Goal: Information Seeking & Learning: Learn about a topic

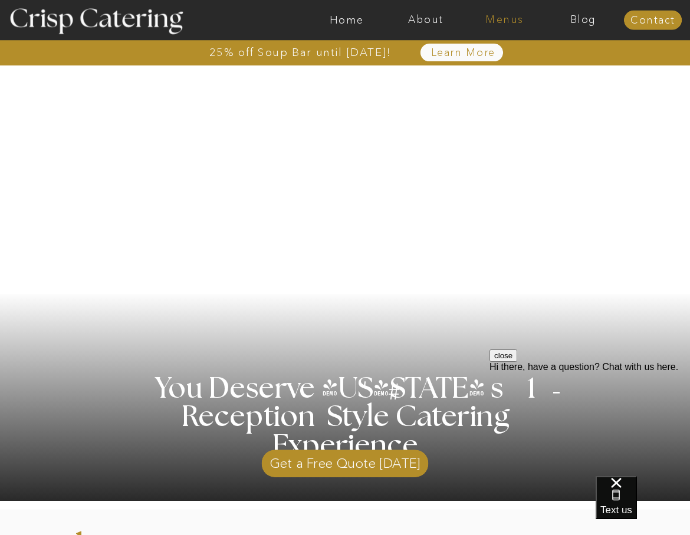
click at [510, 17] on nav "Menus" at bounding box center [504, 20] width 79 height 12
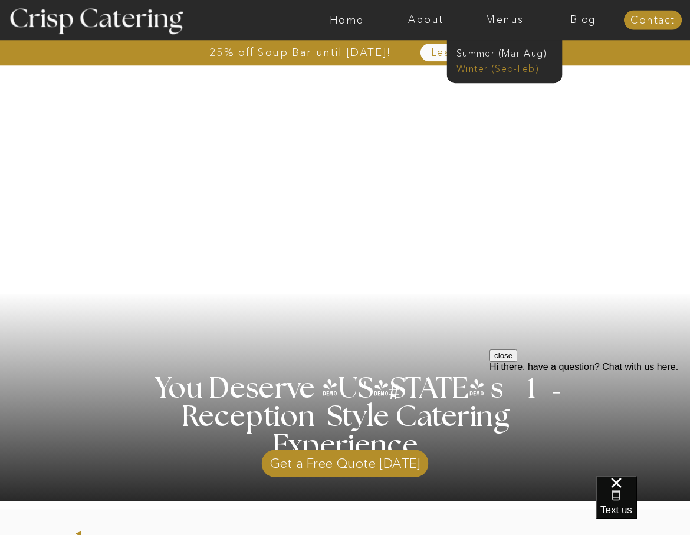
click at [507, 67] on nav "Winter (Sep-Feb)" at bounding box center [503, 67] width 94 height 11
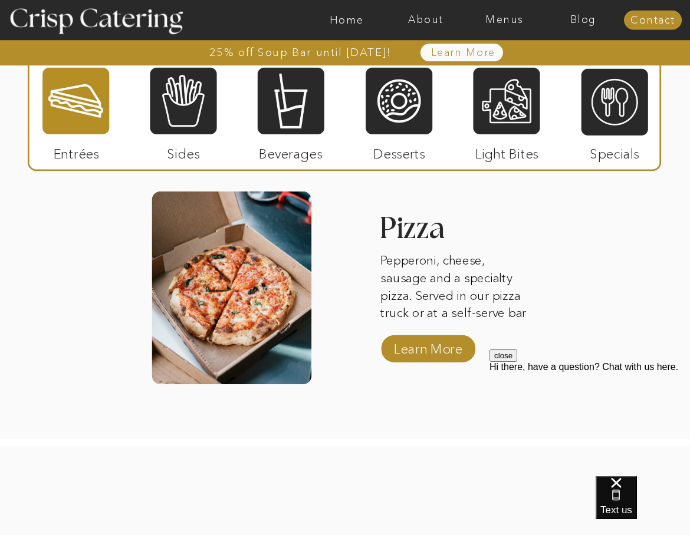
scroll to position [1800, 0]
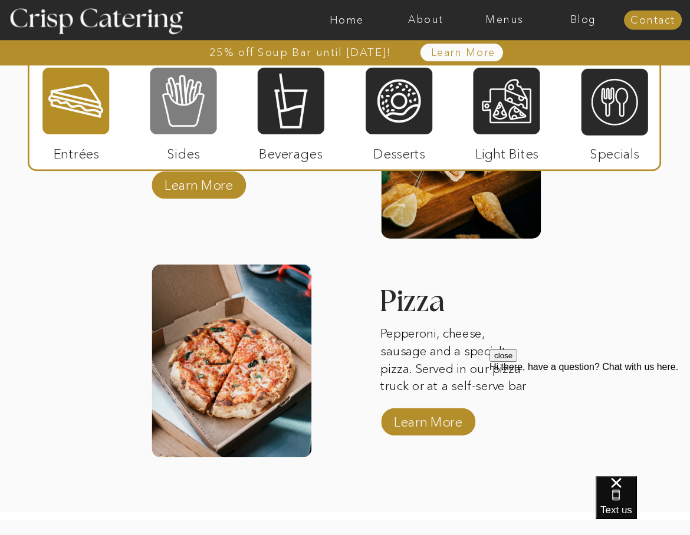
click at [192, 103] on div at bounding box center [183, 101] width 67 height 69
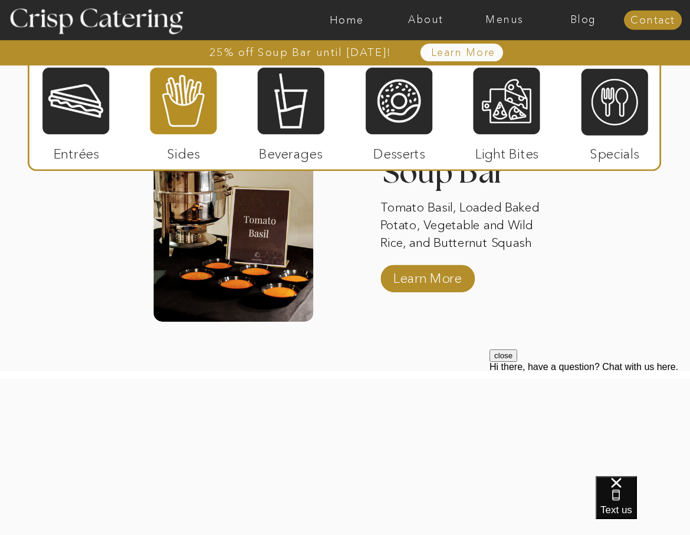
scroll to position [2181, 0]
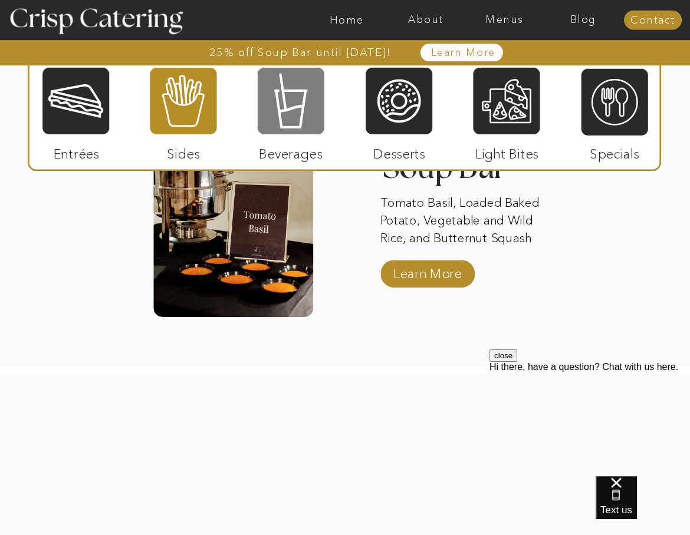
click at [308, 114] on div at bounding box center [291, 101] width 67 height 69
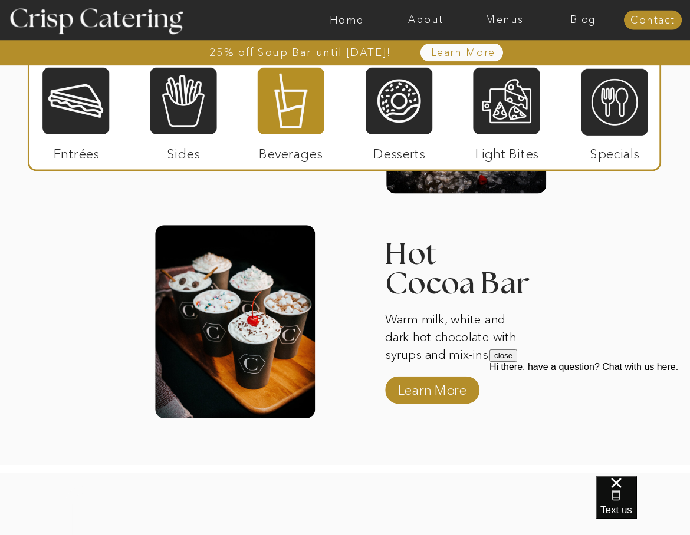
scroll to position [1865, 0]
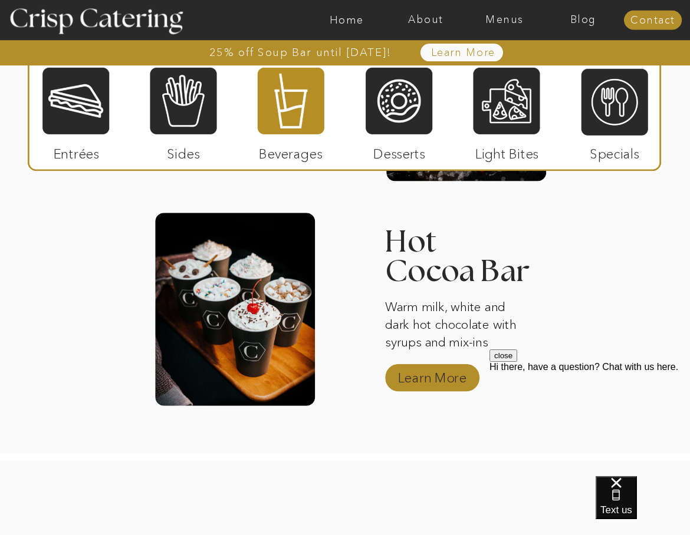
click at [439, 379] on p "Learn More" at bounding box center [432, 376] width 77 height 34
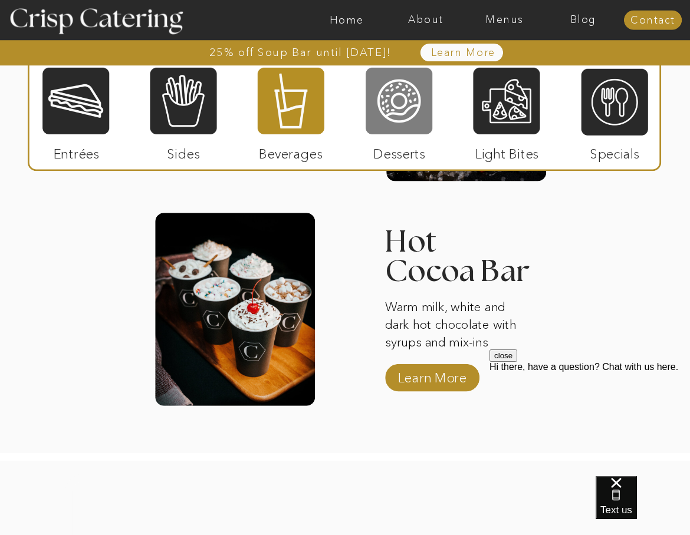
click at [396, 110] on div at bounding box center [399, 101] width 67 height 69
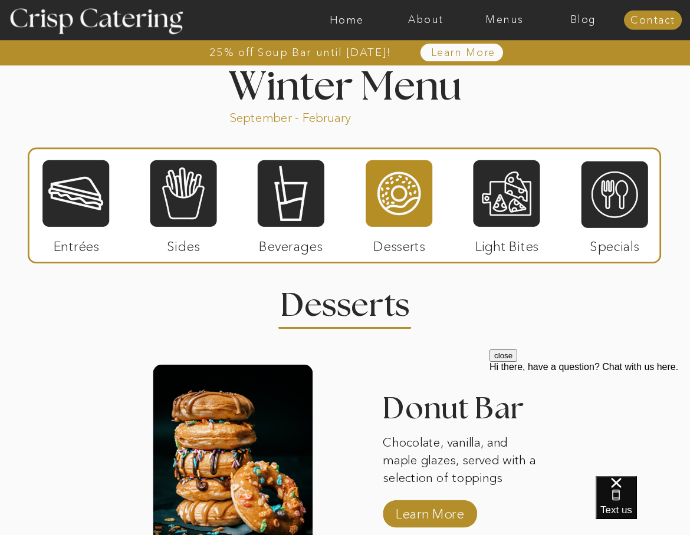
scroll to position [1279, 0]
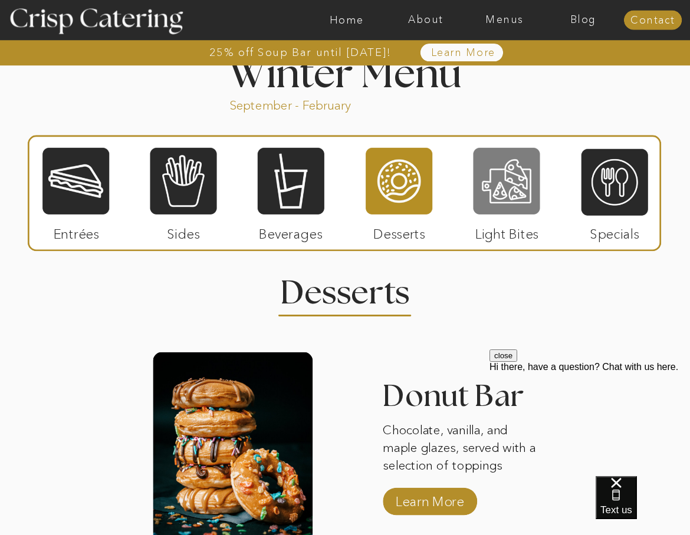
click at [510, 202] on div at bounding box center [506, 181] width 67 height 69
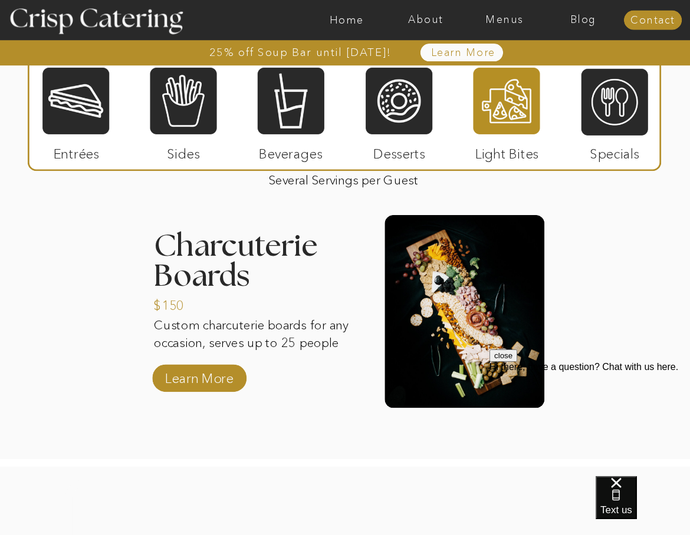
scroll to position [1432, 0]
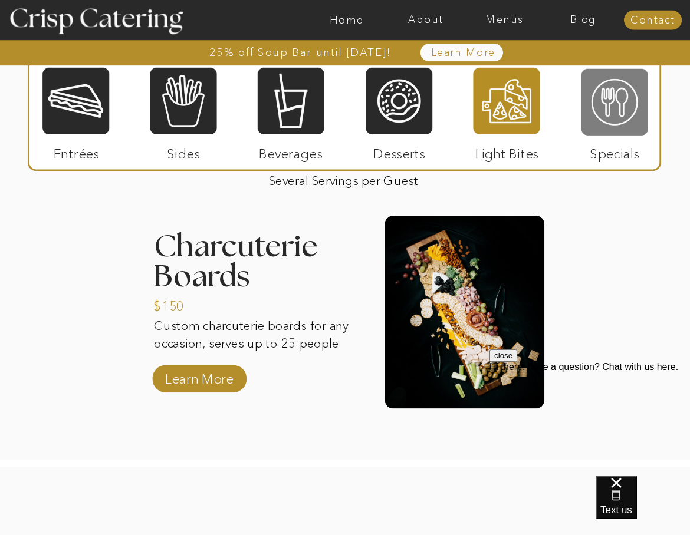
click at [620, 104] on div at bounding box center [614, 102] width 67 height 69
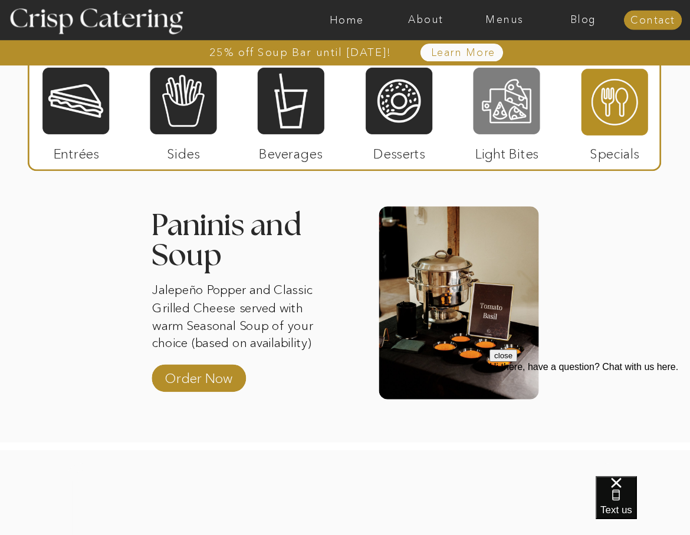
click at [518, 119] on div at bounding box center [506, 101] width 67 height 69
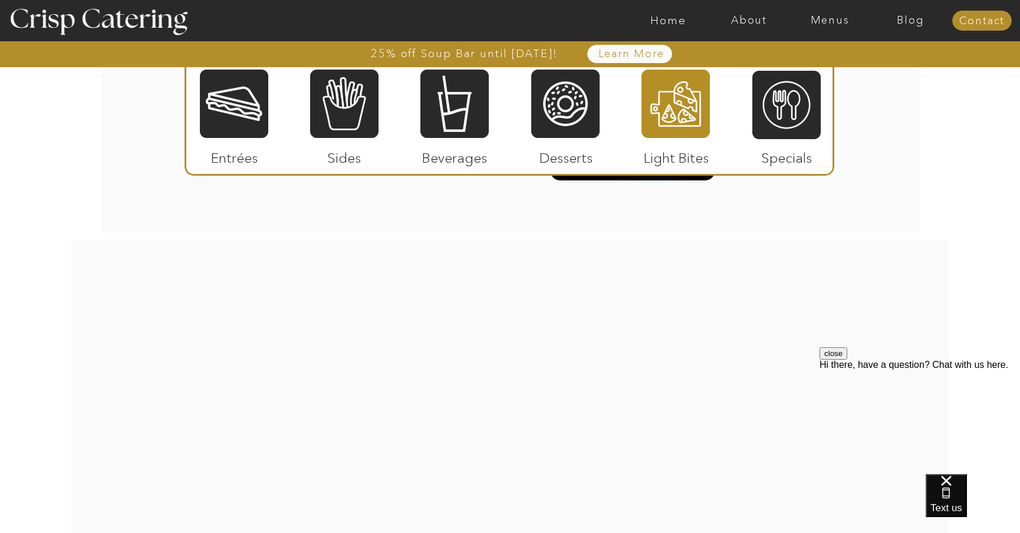
scroll to position [1637, 0]
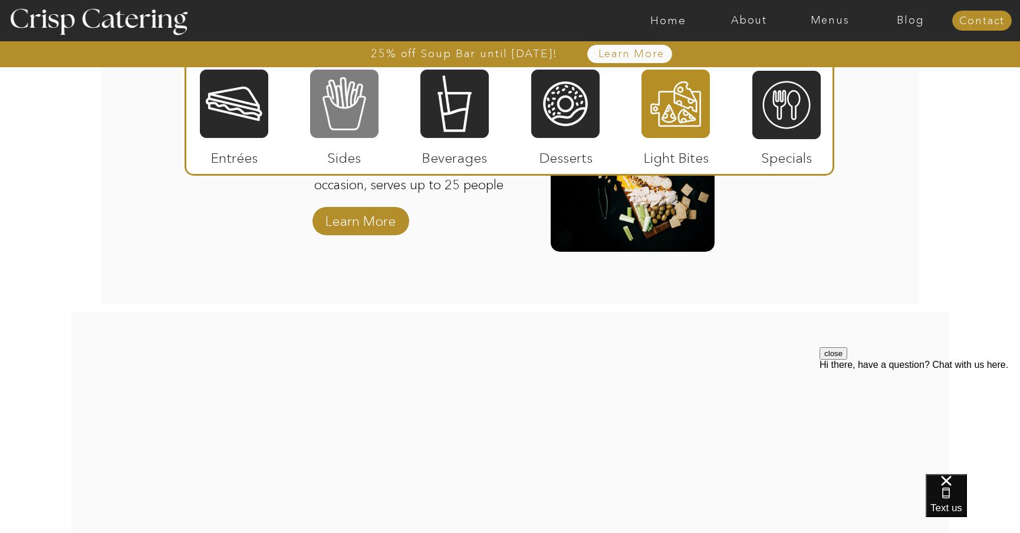
click at [365, 133] on div at bounding box center [344, 103] width 68 height 71
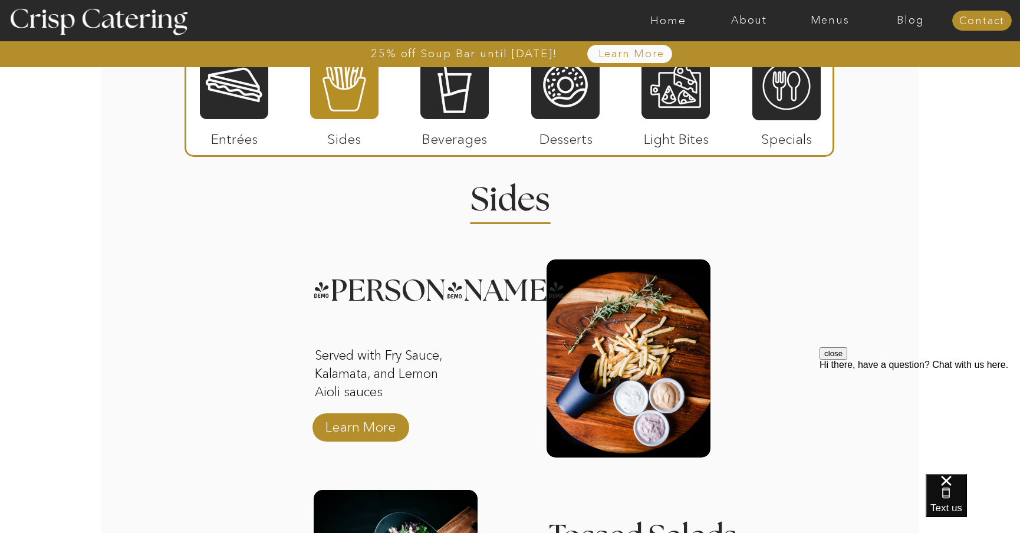
scroll to position [1455, 0]
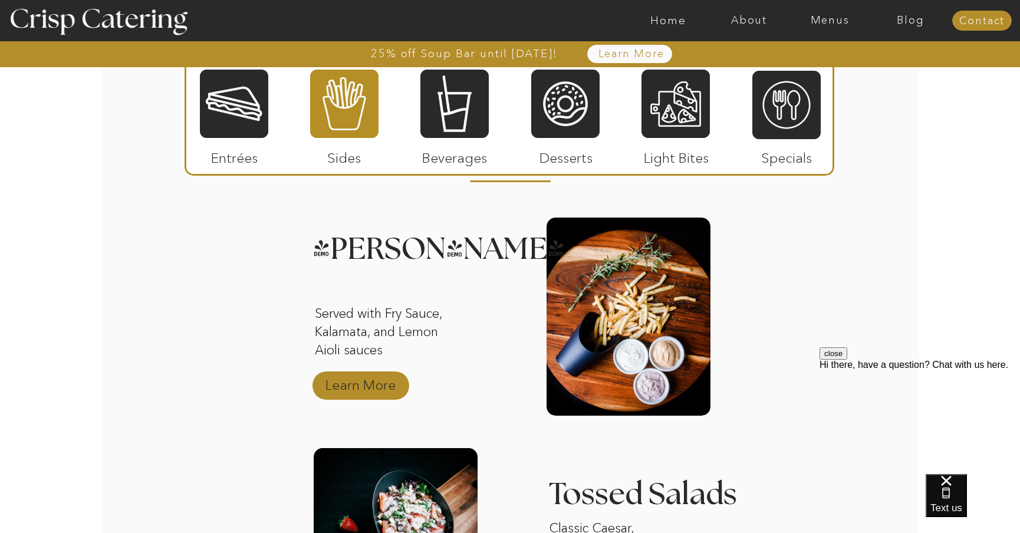
click at [369, 379] on p "Learn More" at bounding box center [360, 382] width 78 height 34
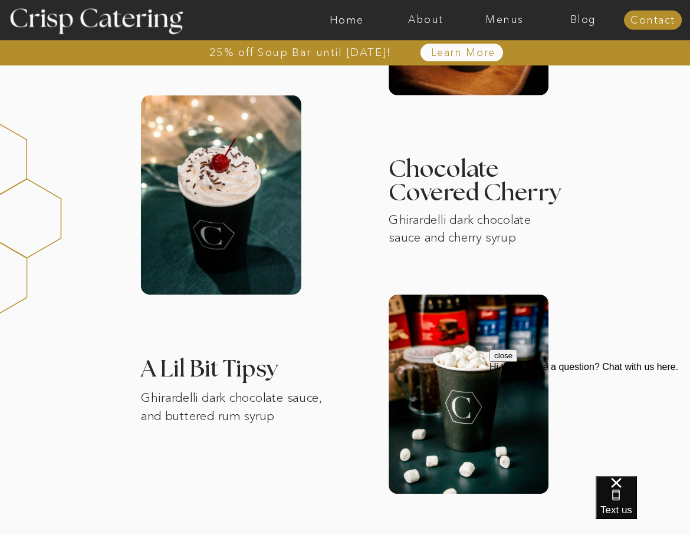
scroll to position [937, 0]
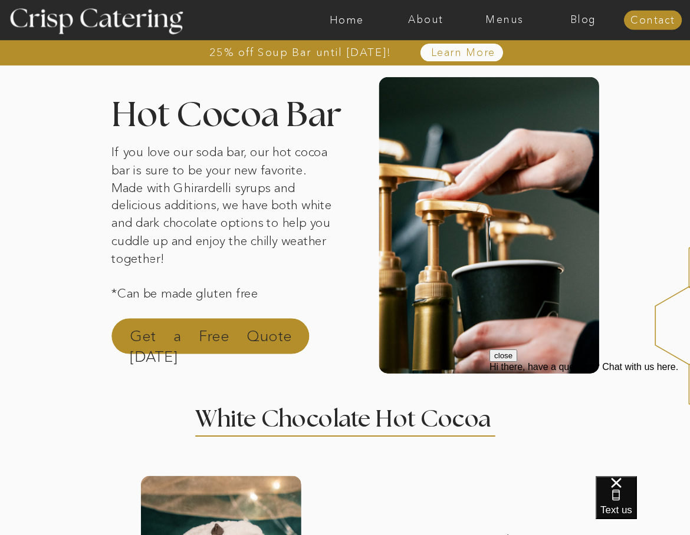
click at [227, 345] on p "Get a Free Quote Today" at bounding box center [211, 340] width 162 height 28
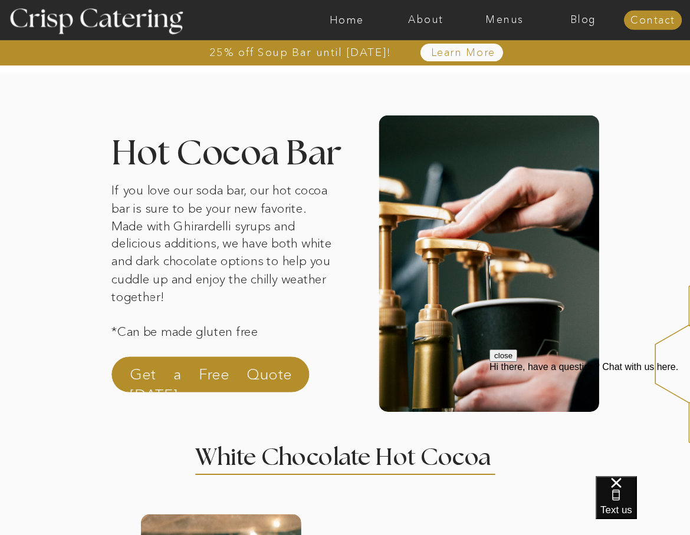
scroll to position [0, 0]
